Goal: Task Accomplishment & Management: Manage account settings

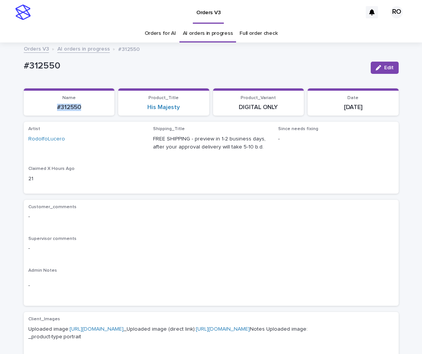
scroll to position [24, 0]
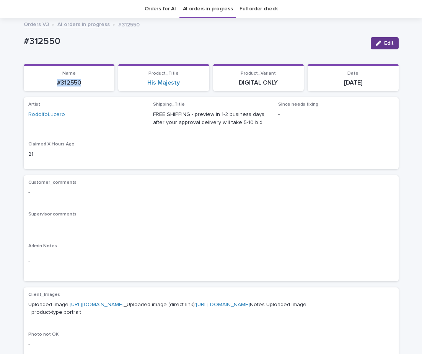
drag, startPoint x: 388, startPoint y: 41, endPoint x: 416, endPoint y: 39, distance: 28.4
click at [388, 41] on span "Edit" at bounding box center [389, 43] width 10 height 5
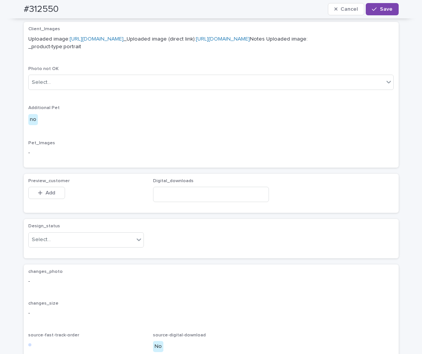
scroll to position [413, 0]
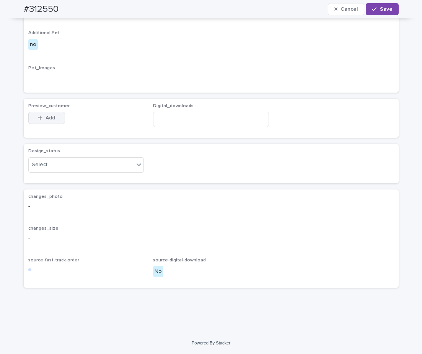
click at [53, 117] on button "Add" at bounding box center [46, 118] width 37 height 12
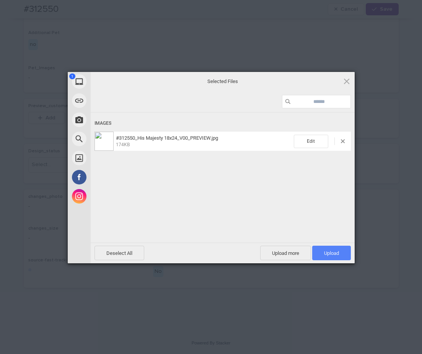
click at [335, 253] on span "Upload 1" at bounding box center [331, 253] width 15 height 6
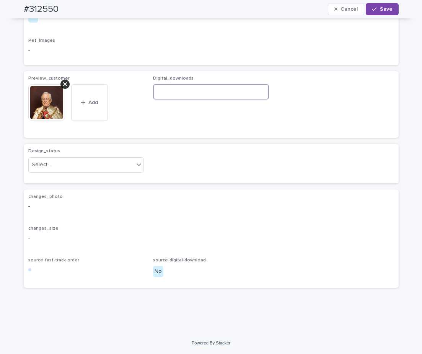
click at [200, 99] on input at bounding box center [211, 91] width 116 height 15
paste input "**********"
type input "**********"
click at [134, 171] on div at bounding box center [138, 165] width 9 height 14
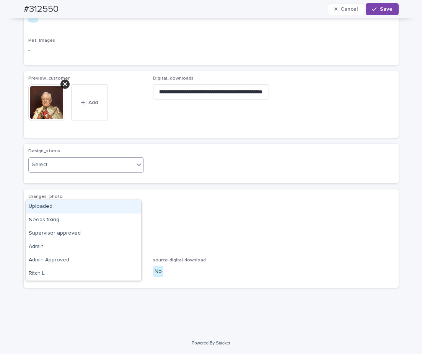
scroll to position [0, 0]
click at [124, 204] on div "Uploaded" at bounding box center [83, 206] width 115 height 13
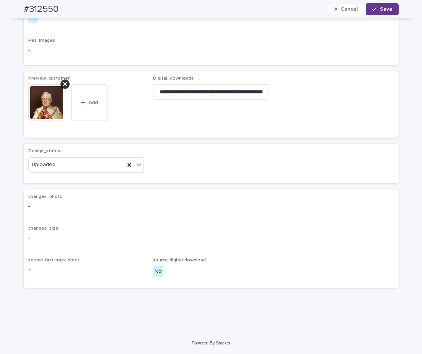
click at [385, 11] on span "Save" at bounding box center [386, 9] width 13 height 5
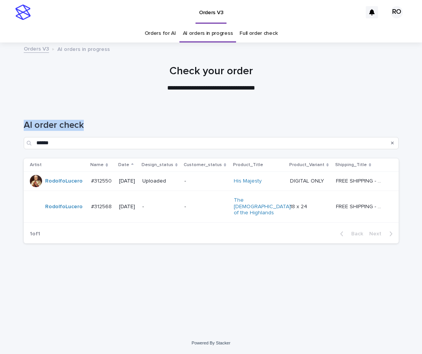
drag, startPoint x: 417, startPoint y: 93, endPoint x: 410, endPoint y: 131, distance: 38.6
click at [414, 130] on div "**********" at bounding box center [211, 177] width 422 height 354
click at [182, 201] on td "-" at bounding box center [160, 207] width 42 height 32
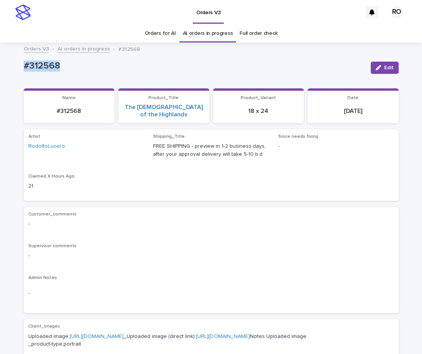
drag, startPoint x: 66, startPoint y: 65, endPoint x: 16, endPoint y: 68, distance: 50.2
click at [20, 70] on div "Loading... Saving… Loading... Saving… #312568 Edit #312568 Edit Sorry, there wa…" at bounding box center [211, 355] width 383 height 616
copy p "#312568"
click at [124, 334] on link "https://cdn.shopify.com-uploadkit.app/s/files/1/0033/4807/0511/files/download.h…" at bounding box center [97, 336] width 54 height 5
copy p "#312568"
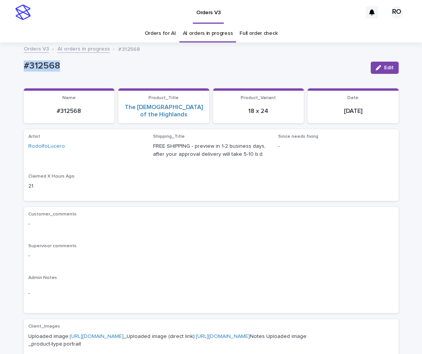
click at [384, 66] on span "Edit" at bounding box center [389, 67] width 10 height 5
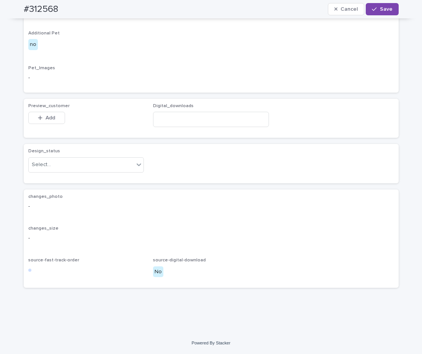
scroll to position [413, 0]
click at [41, 117] on div "button" at bounding box center [42, 117] width 8 height 5
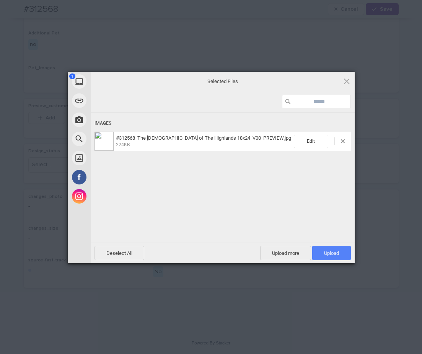
click at [326, 252] on span "Upload 1" at bounding box center [331, 253] width 15 height 6
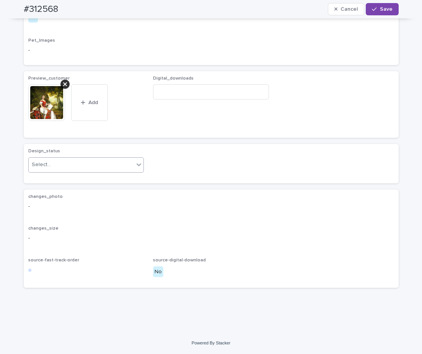
click at [78, 171] on div "Select..." at bounding box center [82, 164] width 106 height 13
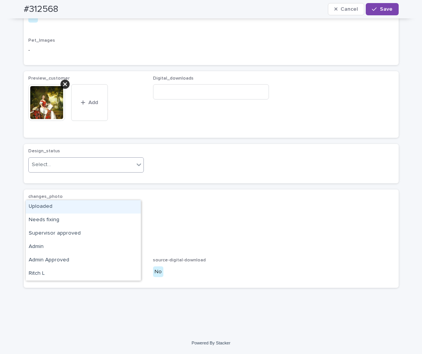
click at [77, 205] on div "Uploaded" at bounding box center [83, 206] width 115 height 13
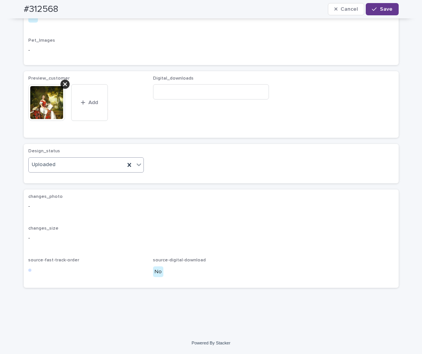
click at [386, 13] on button "Save" at bounding box center [382, 9] width 33 height 12
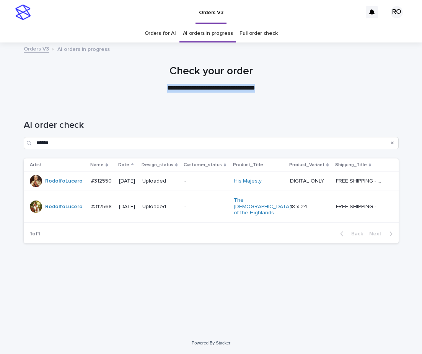
click at [405, 78] on div "**********" at bounding box center [211, 79] width 422 height 28
click at [218, 184] on div "-" at bounding box center [205, 181] width 43 height 13
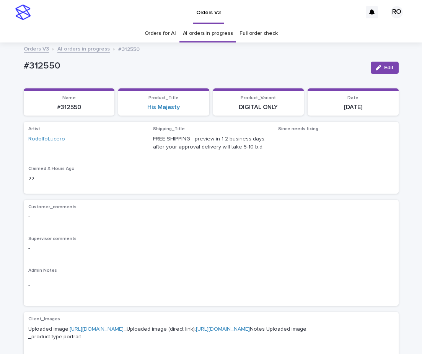
drag, startPoint x: 413, startPoint y: 129, endPoint x: 408, endPoint y: 127, distance: 5.3
click at [357, 56] on div "#312550 Edit" at bounding box center [211, 67] width 375 height 23
click at [177, 67] on p "#312550" at bounding box center [194, 65] width 341 height 11
drag, startPoint x: 69, startPoint y: 145, endPoint x: 16, endPoint y: 147, distance: 52.8
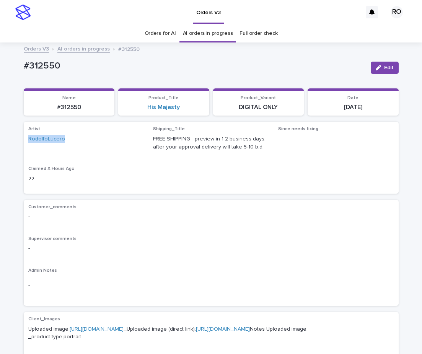
copy link "RodolfoLucero"
drag, startPoint x: 210, startPoint y: 65, endPoint x: 187, endPoint y: 76, distance: 25.5
click at [210, 66] on p "#312550" at bounding box center [194, 65] width 341 height 11
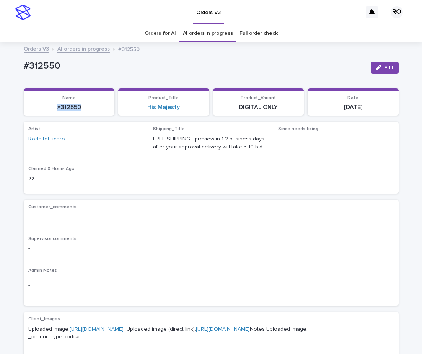
drag, startPoint x: 85, startPoint y: 112, endPoint x: 47, endPoint y: 101, distance: 39.0
click at [41, 120] on div "Loading... Saving… Name #312550 Product_Title His Majesty Product_Variant DIGIT…" at bounding box center [211, 105] width 375 height 34
copy p "#312550"
drag, startPoint x: 67, startPoint y: 142, endPoint x: 57, endPoint y: 150, distance: 12.5
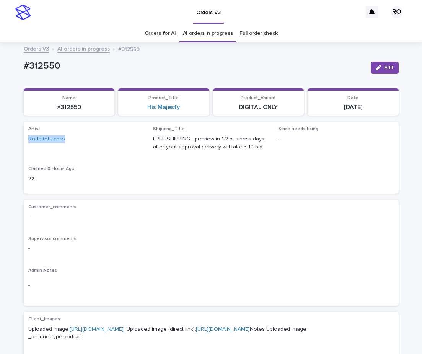
click at [24, 142] on div "Artist RodolfoLucero Shipping_Title FREE SHIPPING - preview in 1-2 business day…" at bounding box center [211, 158] width 375 height 72
copy link "RodolfoLucero"
click at [127, 73] on div "#312550" at bounding box center [194, 67] width 341 height 14
drag, startPoint x: 67, startPoint y: 143, endPoint x: 41, endPoint y: 134, distance: 28.2
click at [24, 150] on div "Artist RodolfoLucero Shipping_Title FREE SHIPPING - preview in 1-2 business day…" at bounding box center [211, 158] width 375 height 72
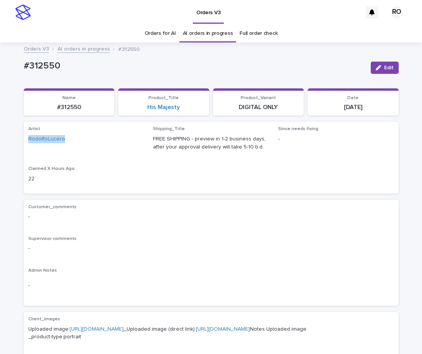
copy link "RodolfoLucero"
drag, startPoint x: 376, startPoint y: 140, endPoint x: 365, endPoint y: 139, distance: 10.7
click at [376, 140] on p "-" at bounding box center [336, 139] width 116 height 8
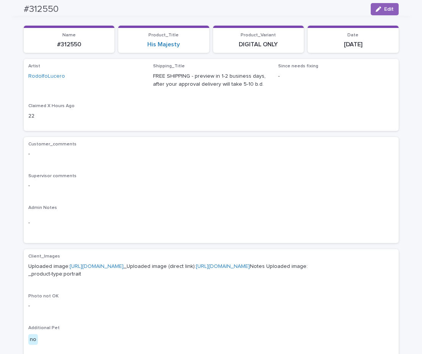
scroll to position [51, 0]
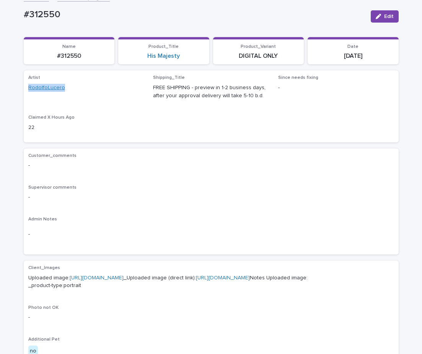
drag, startPoint x: 72, startPoint y: 89, endPoint x: 33, endPoint y: 88, distance: 39.4
click at [24, 91] on div "Artist RodolfoLucero Shipping_Title FREE SHIPPING - preview in 1-2 business day…" at bounding box center [211, 106] width 375 height 72
copy link "RodolfoLucero"
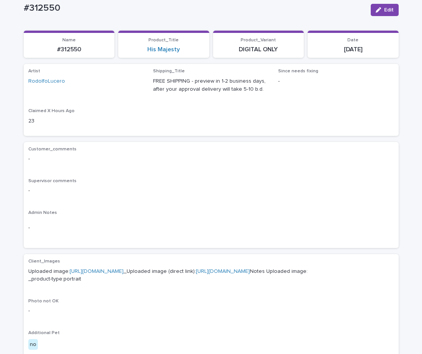
click at [407, 126] on div "Loading... Saving… Loading... Saving… #312550 Edit #312550 Edit Sorry, there wa…" at bounding box center [211, 318] width 422 height 658
drag, startPoint x: 59, startPoint y: 80, endPoint x: 18, endPoint y: 85, distance: 41.2
click at [20, 84] on div "Loading... Saving… Loading... Saving… #312550 Edit #312550 Edit Sorry, there wa…" at bounding box center [211, 308] width 383 height 639
copy link "RodolfoLucero"
drag, startPoint x: 411, startPoint y: 120, endPoint x: 386, endPoint y: 111, distance: 26.5
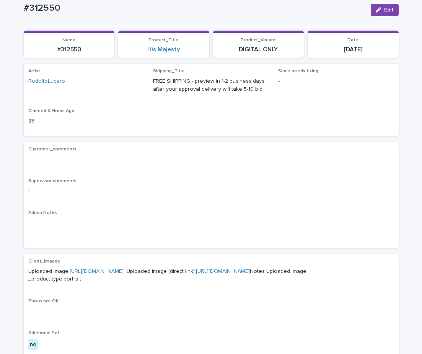
click at [411, 120] on div "Loading... Saving… Loading... Saving… #312550 Edit #312550 Edit Sorry, there wa…" at bounding box center [211, 318] width 422 height 658
click at [404, 112] on div "Loading... Saving… Loading... Saving… #312550 Edit #312550 Edit Sorry, there wa…" at bounding box center [211, 318] width 422 height 658
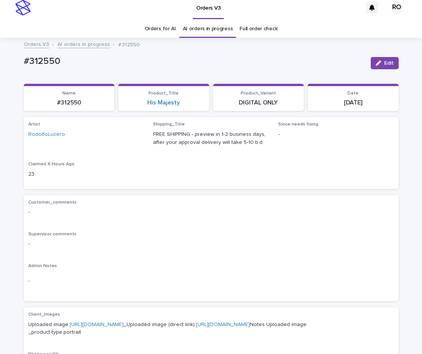
scroll to position [0, 0]
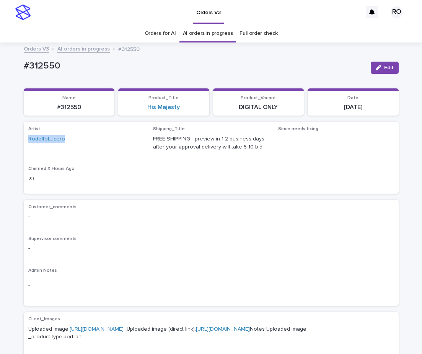
drag, startPoint x: 72, startPoint y: 142, endPoint x: 34, endPoint y: 106, distance: 52.2
click at [24, 138] on div "Artist RodolfoLucero Shipping_Title FREE SHIPPING - preview in 1-2 business day…" at bounding box center [211, 158] width 375 height 72
copy link "RodolfoLucero"
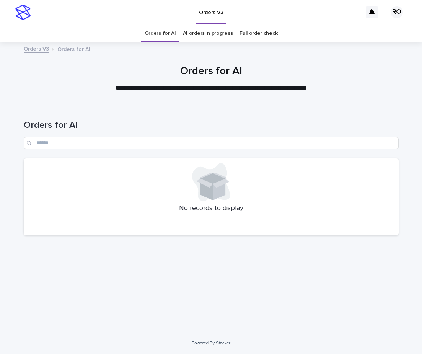
click at [182, 130] on h1 "Orders for AI" at bounding box center [211, 125] width 375 height 11
drag, startPoint x: 186, startPoint y: 87, endPoint x: 195, endPoint y: 43, distance: 44.6
click at [184, 87] on p "**********" at bounding box center [211, 88] width 306 height 9
drag, startPoint x: 257, startPoint y: 132, endPoint x: 275, endPoint y: 126, distance: 19.2
click at [258, 132] on div "Orders for AI" at bounding box center [211, 134] width 375 height 29
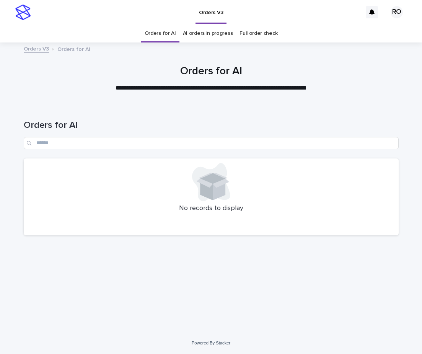
click at [398, 129] on h1 "Orders for AI" at bounding box center [211, 125] width 375 height 11
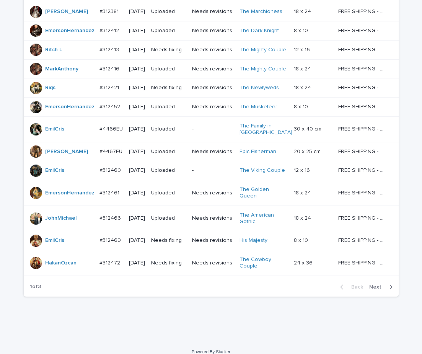
scroll to position [617, 0]
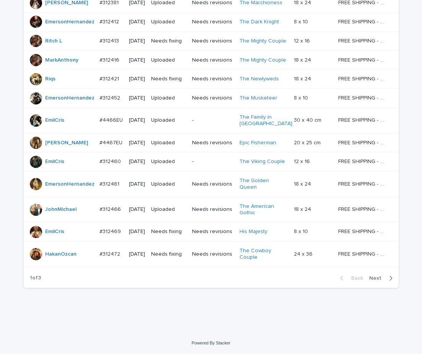
click at [375, 278] on span "Next" at bounding box center [377, 277] width 17 height 5
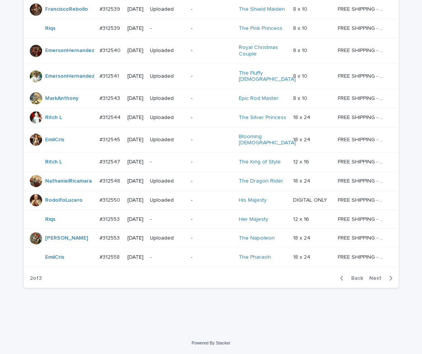
scroll to position [502, 0]
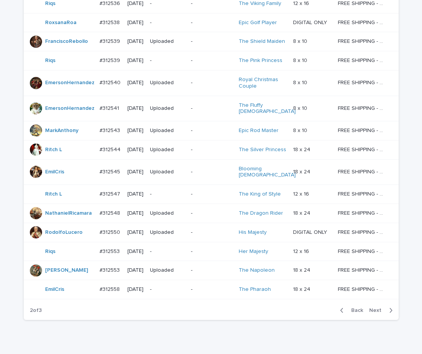
drag, startPoint x: 379, startPoint y: 278, endPoint x: 375, endPoint y: 289, distance: 11.4
click at [379, 308] on span "Next" at bounding box center [377, 310] width 17 height 5
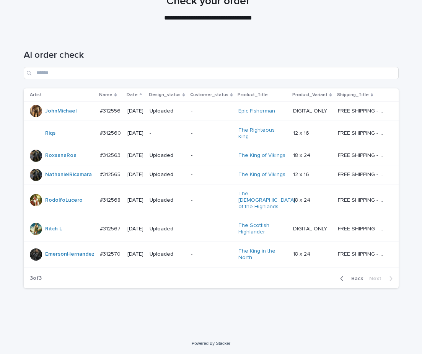
scroll to position [57, 0]
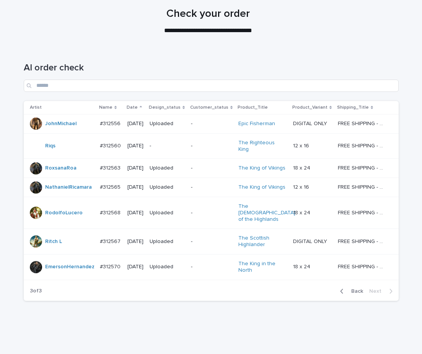
click at [410, 78] on div "Loading... Saving… Loading... Saving… AI order check Artist Name Date Design_st…" at bounding box center [211, 196] width 422 height 298
drag, startPoint x: 412, startPoint y: 95, endPoint x: 408, endPoint y: 88, distance: 7.7
click at [412, 94] on div "Loading... Saving… Loading... Saving… AI order check Artist Name Date Design_st…" at bounding box center [211, 196] width 422 height 298
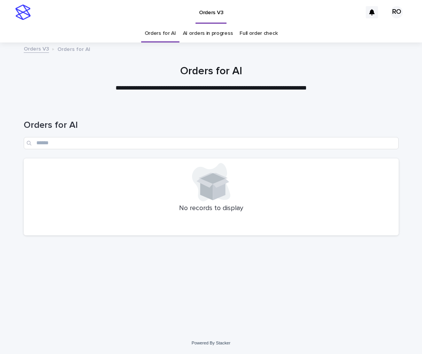
click at [49, 83] on div "**********" at bounding box center [211, 79] width 383 height 28
